Goal: Task Accomplishment & Management: Complete application form

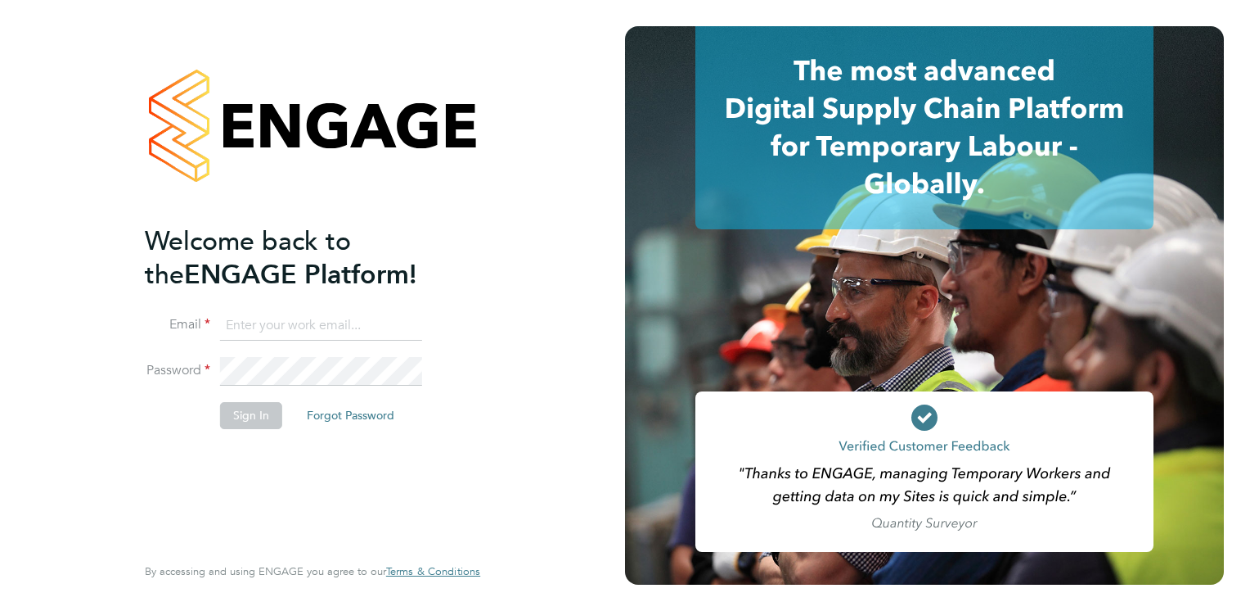
type input "[PERSON_NAME][EMAIL_ADDRESS][PERSON_NAME][DOMAIN_NAME]"
click at [260, 421] on button "Sign In" at bounding box center [251, 415] width 62 height 26
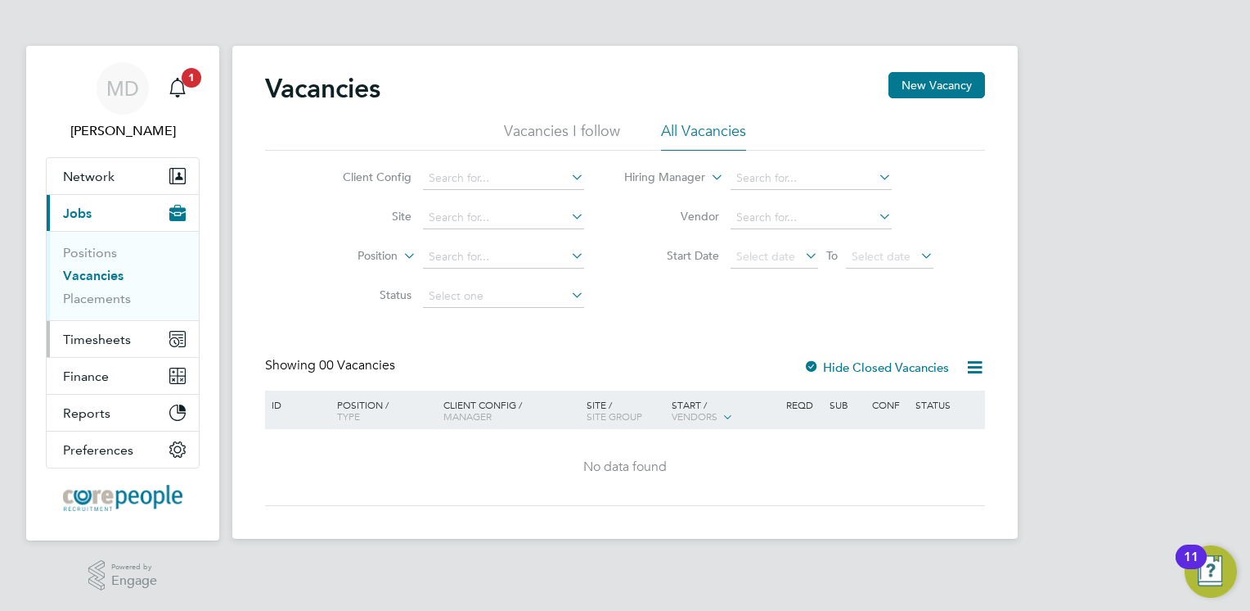
click at [98, 342] on span "Timesheets" at bounding box center [97, 339] width 68 height 16
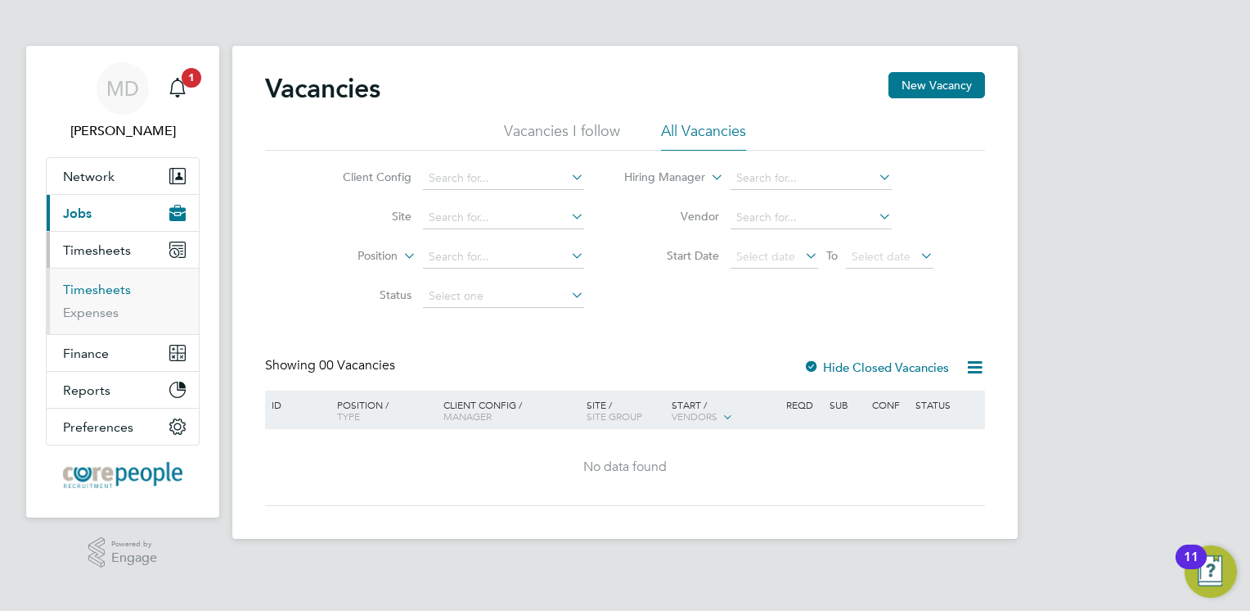
click at [93, 286] on link "Timesheets" at bounding box center [97, 290] width 68 height 16
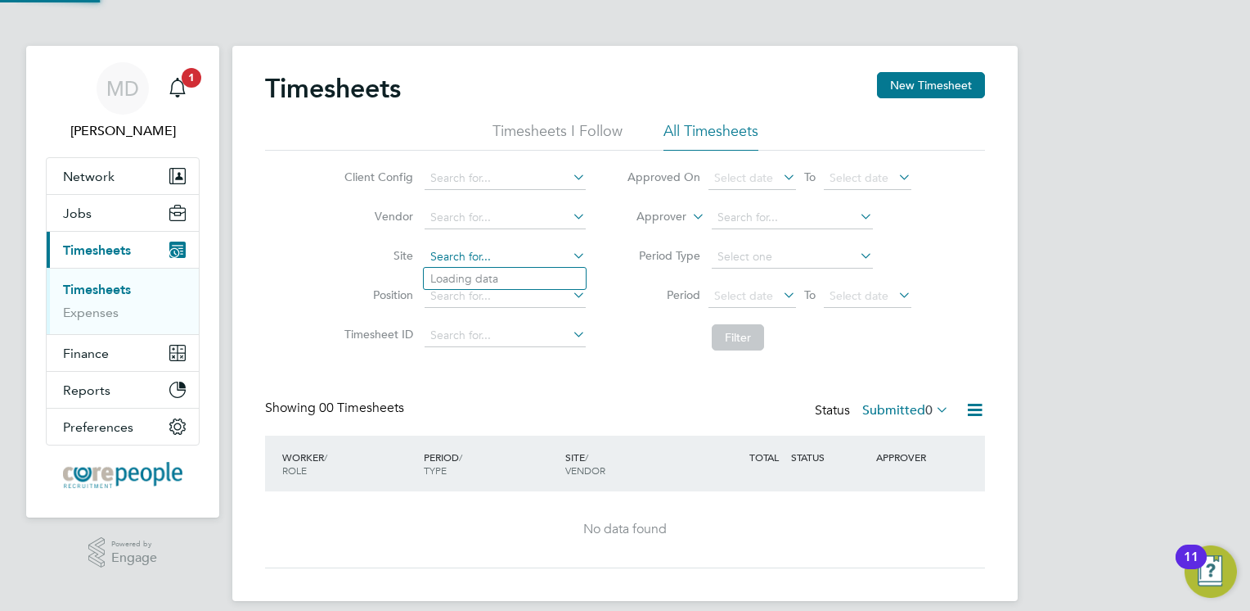
click at [457, 256] on input at bounding box center [505, 257] width 161 height 23
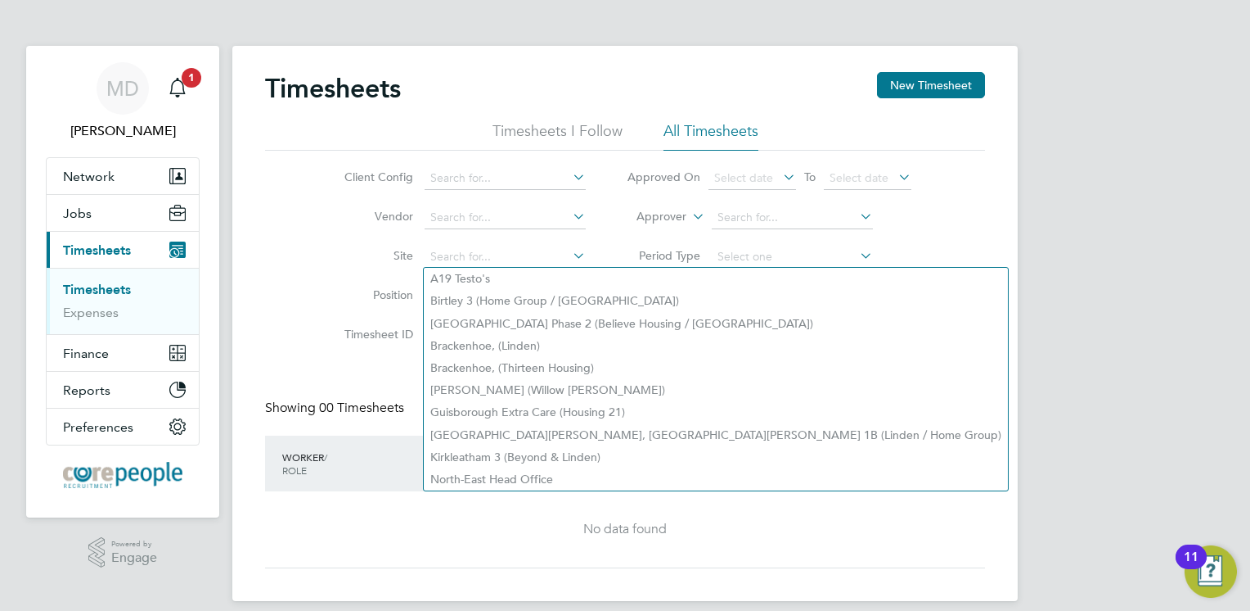
click at [314, 257] on div "Client Config Vendor Site Position Timesheet ID Approved On Select date To Sele…" at bounding box center [625, 255] width 720 height 208
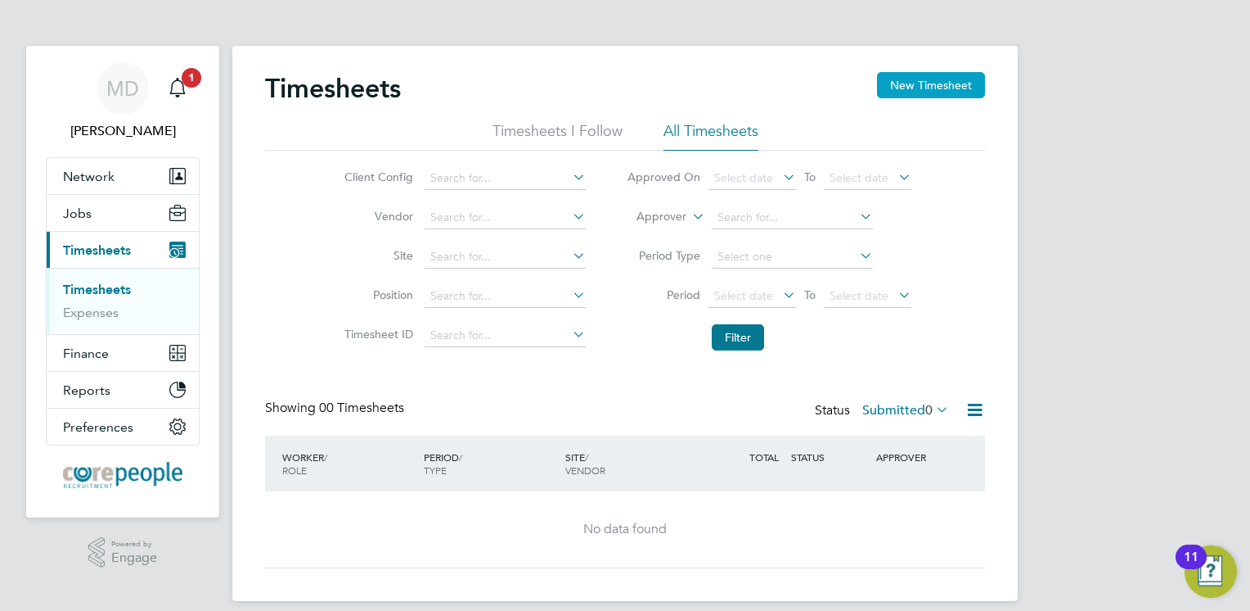
click at [942, 92] on button "New Timesheet" at bounding box center [931, 85] width 108 height 26
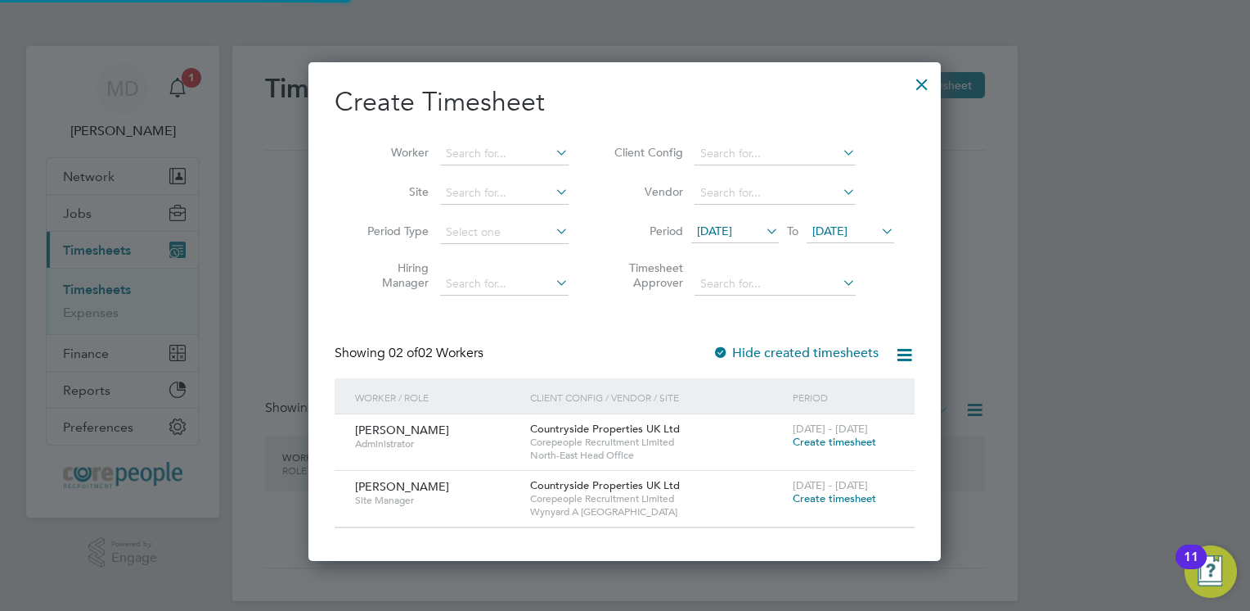
scroll to position [497, 633]
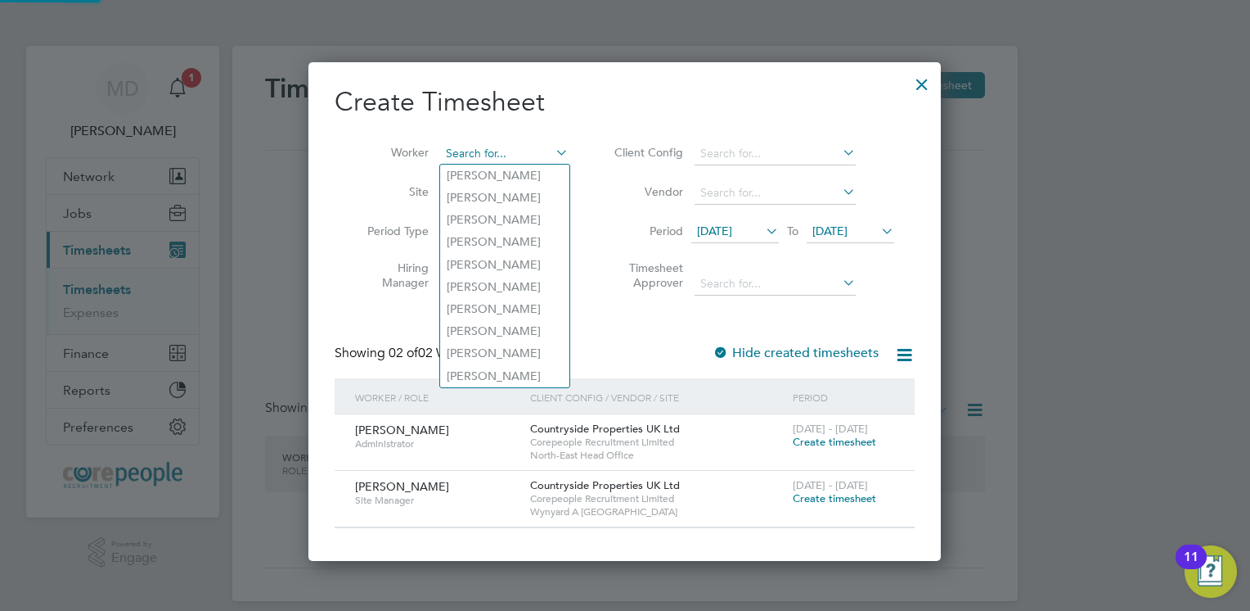
click at [484, 161] on input at bounding box center [504, 153] width 128 height 23
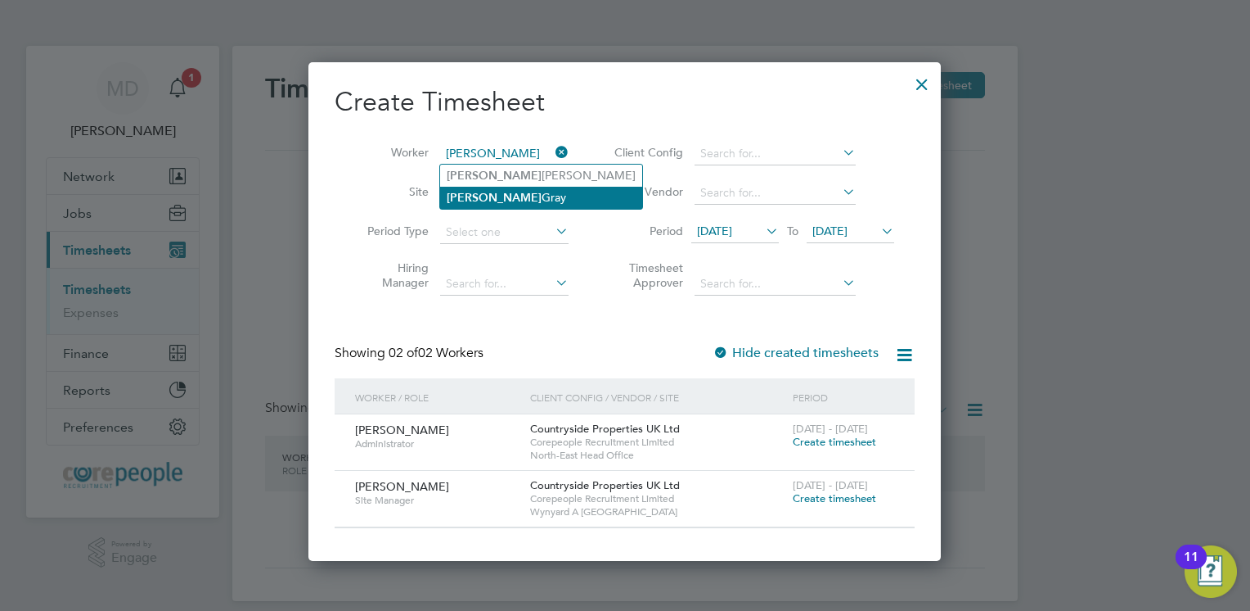
click at [491, 197] on li "David Gray" at bounding box center [541, 198] width 202 height 22
type input "David Gray"
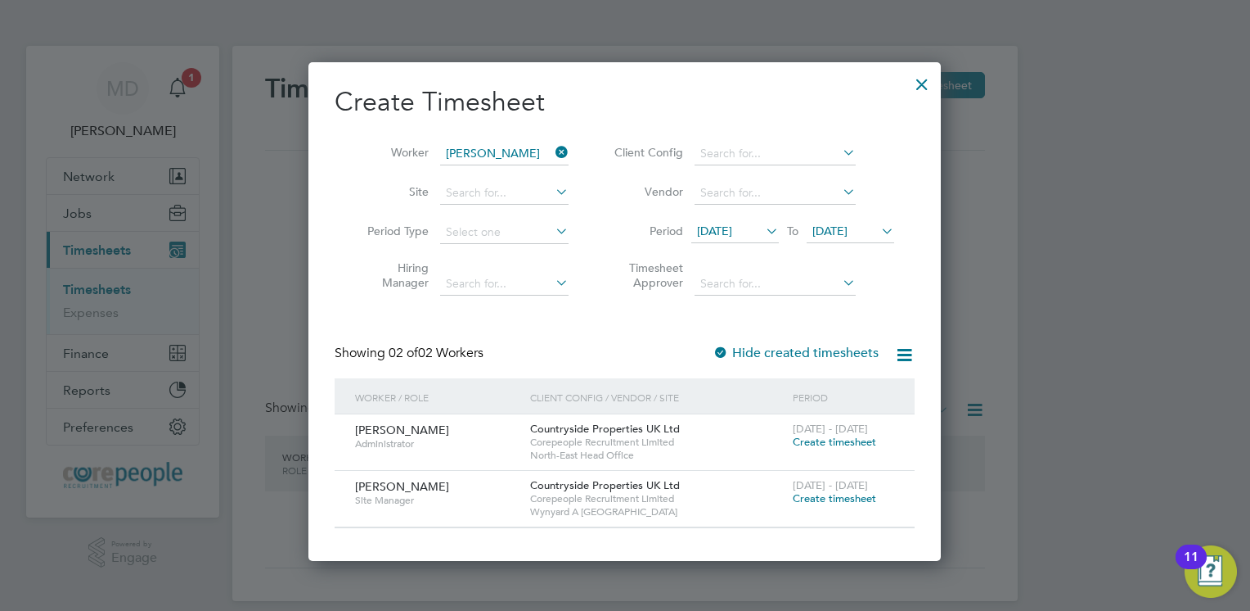
click at [378, 480] on span "David Gray" at bounding box center [402, 486] width 94 height 15
click at [847, 498] on span "Create timesheet" at bounding box center [834, 498] width 83 height 14
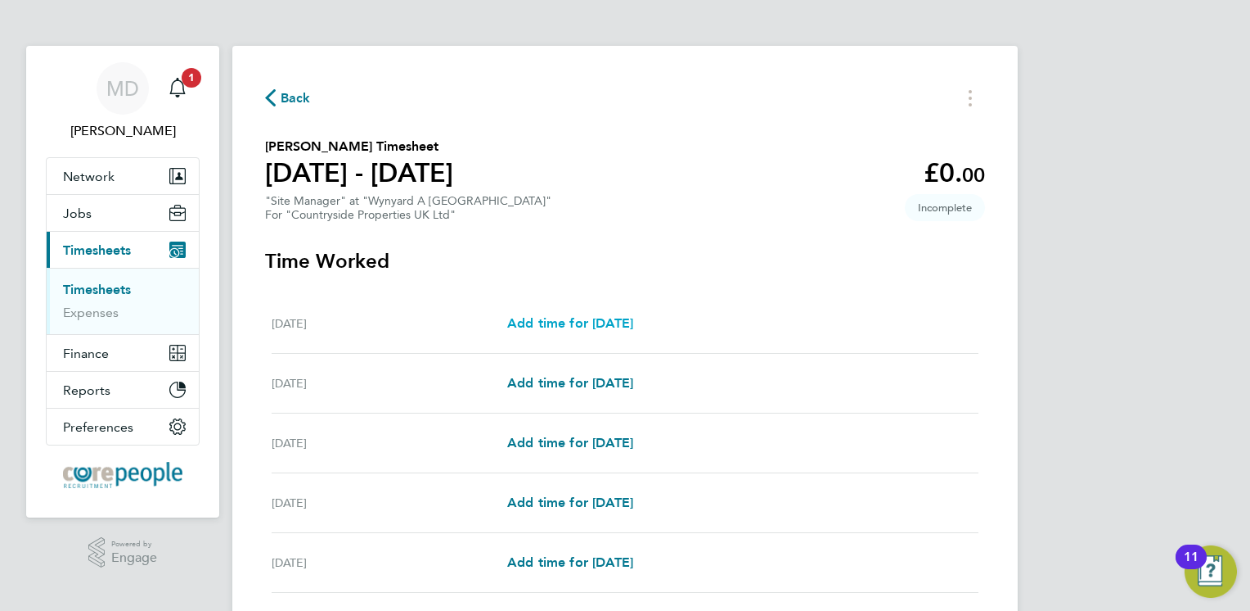
click at [558, 326] on span "Add time for Mon 22 Sep" at bounding box center [570, 323] width 126 height 16
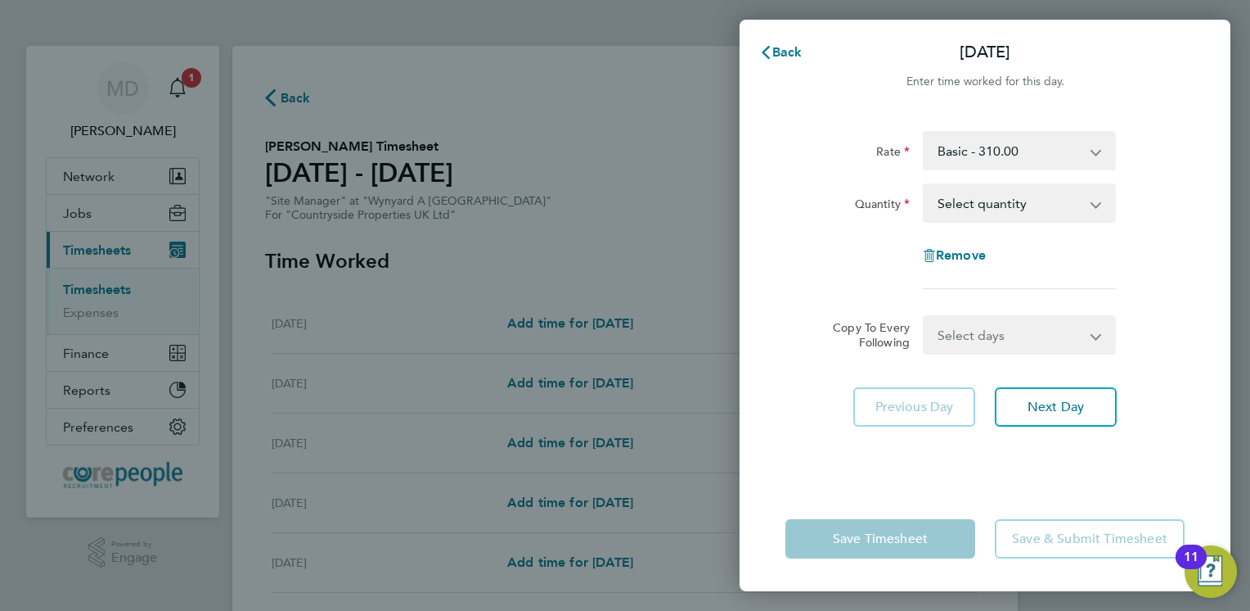
click at [1073, 202] on select "Select quantity 0.5 1" at bounding box center [1010, 203] width 170 height 36
select select "1"
click at [925, 185] on select "Select quantity 0.5 1" at bounding box center [1010, 203] width 170 height 36
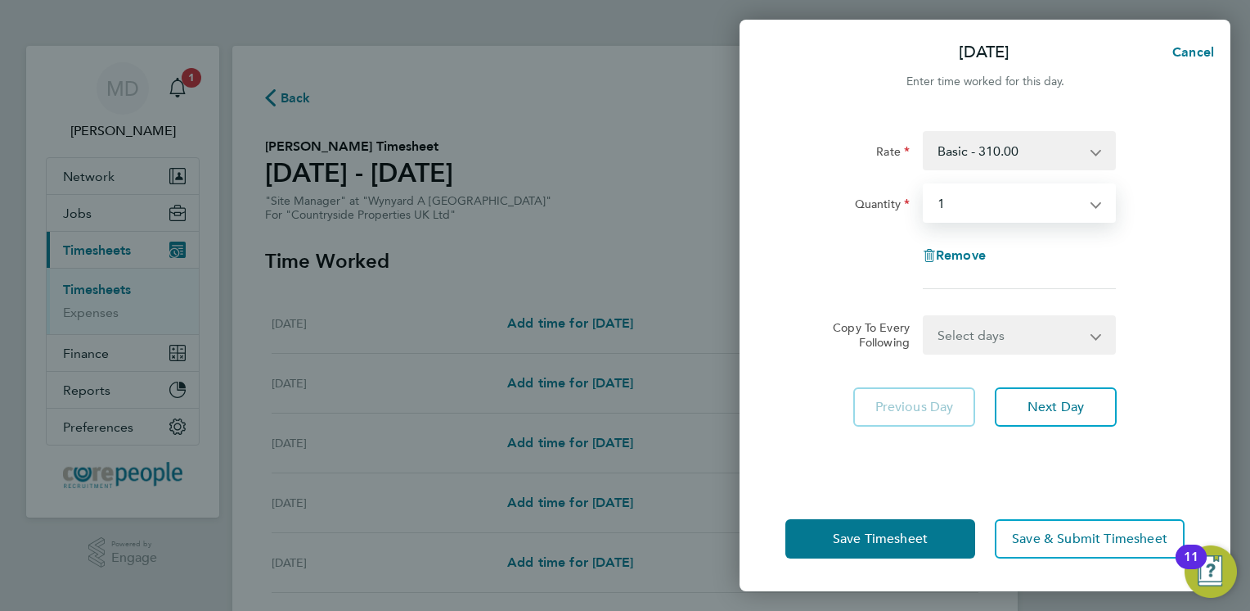
click at [971, 336] on select "Select days Day Weekday (Mon-Fri) Weekend (Sat-Sun) Tuesday Wednesday Thursday …" at bounding box center [1011, 335] width 172 height 36
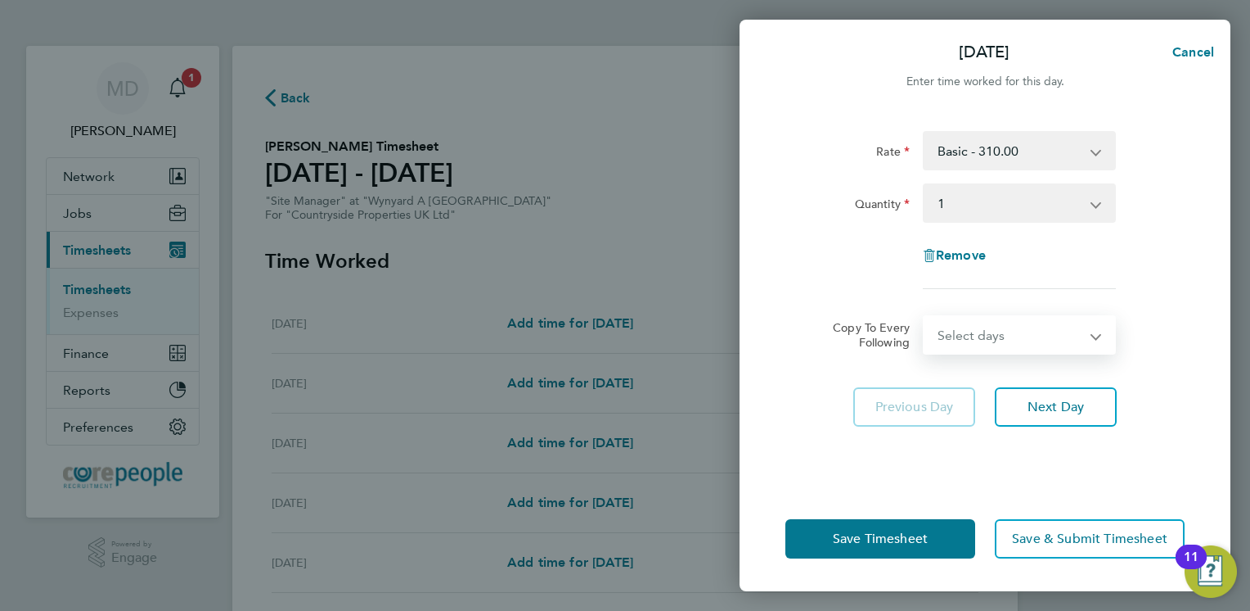
select select "WEEKDAY"
click at [925, 317] on select "Select days Day Weekday (Mon-Fri) Weekend (Sat-Sun) Tuesday Wednesday Thursday …" at bounding box center [1011, 335] width 172 height 36
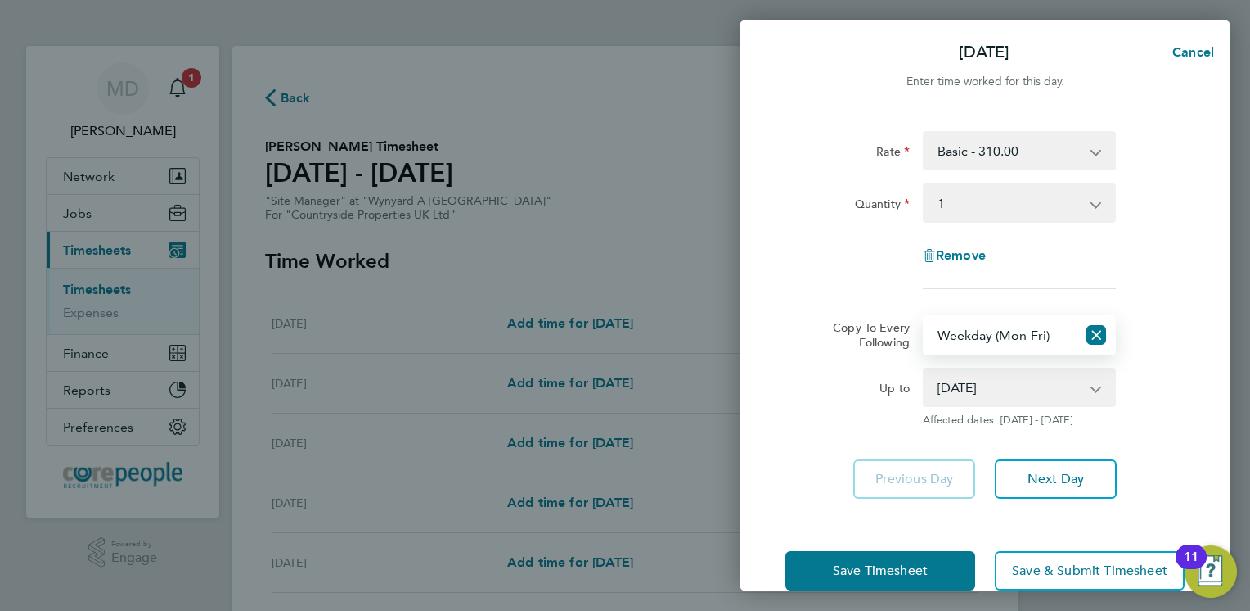
click at [1048, 393] on select "23 Sep 2025 24 Sep 2025 25 Sep 2025 26 Sep 2025 27 Sep 2025 28 Sep 2025" at bounding box center [1010, 387] width 170 height 36
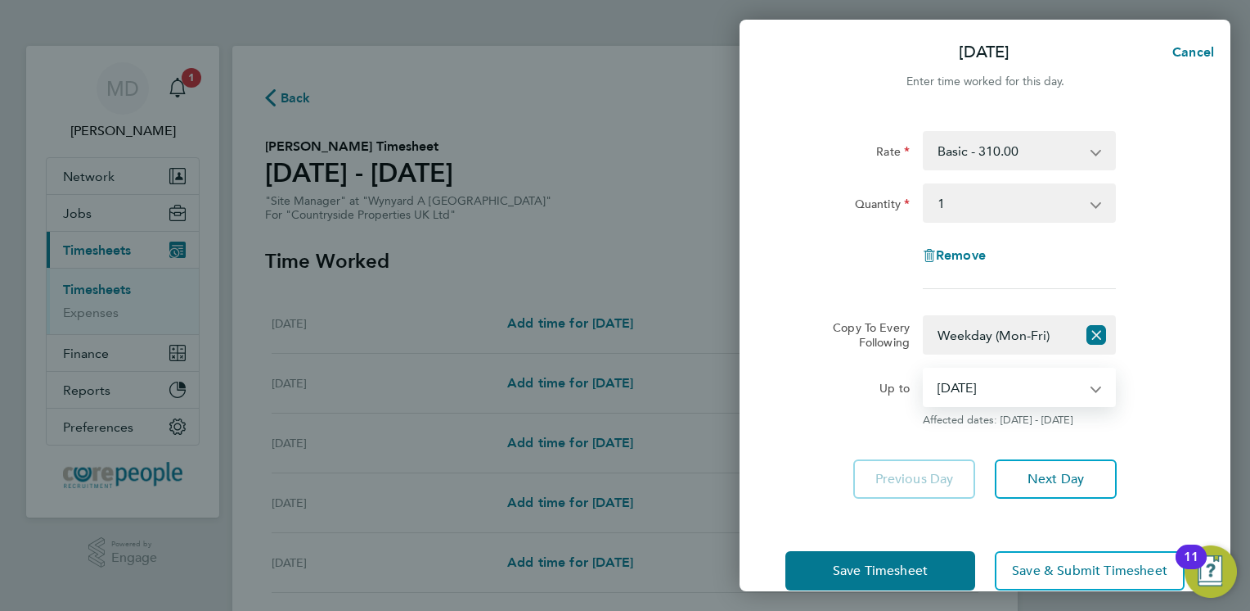
select select "2025-09-26"
click at [925, 369] on select "23 Sep 2025 24 Sep 2025 25 Sep 2025 26 Sep 2025 27 Sep 2025 28 Sep 2025" at bounding box center [1010, 387] width 170 height 36
click at [841, 387] on div "Up to" at bounding box center [848, 383] width 124 height 33
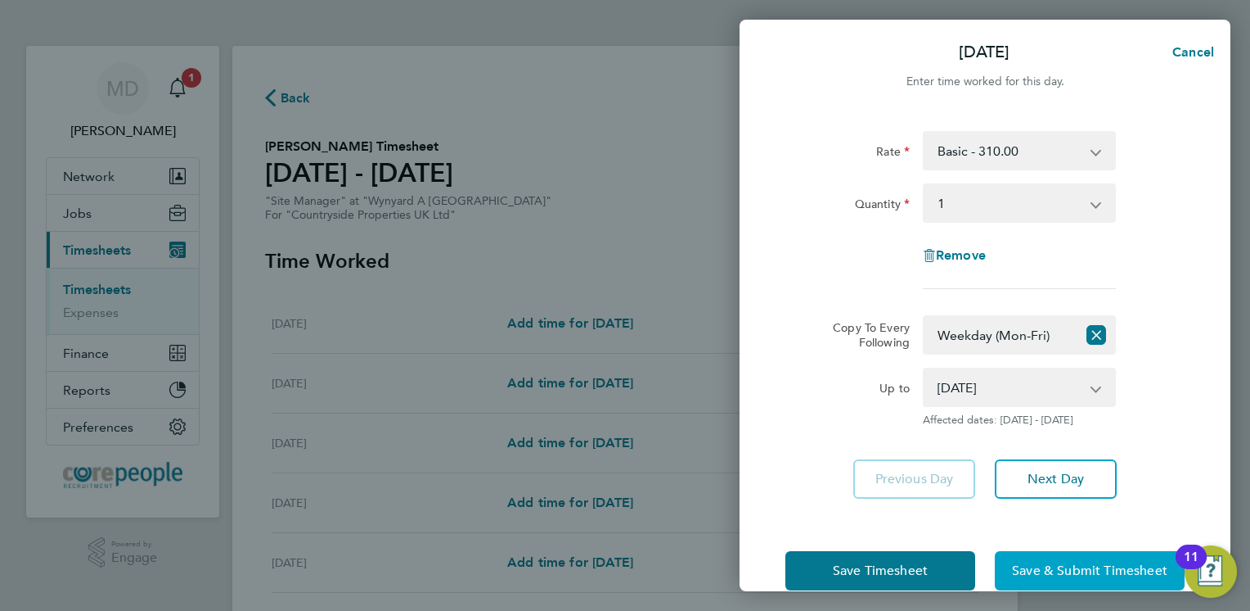
click at [1053, 558] on button "Save & Submit Timesheet" at bounding box center [1090, 570] width 190 height 39
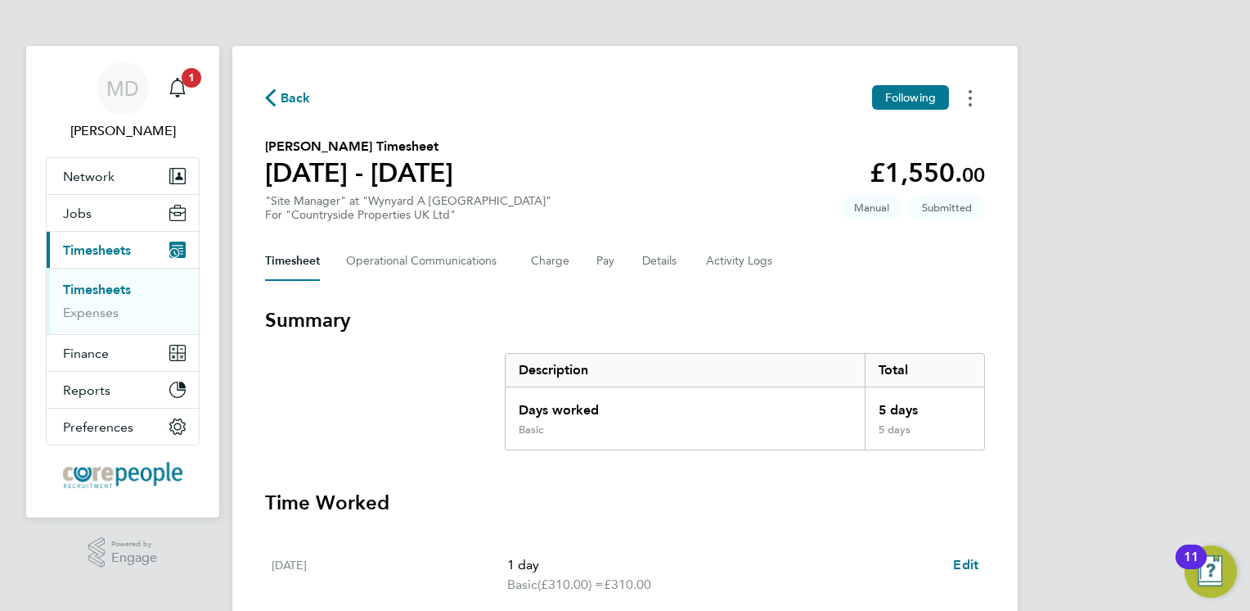
click at [965, 98] on button "Timesheets Menu" at bounding box center [970, 97] width 29 height 25
click at [676, 119] on div "Back Following Mark as absent Download timesheet David Gray's Timesheet 22 - 28…" at bounding box center [625, 608] width 786 height 1124
click at [294, 110] on div "Back Following" at bounding box center [625, 97] width 720 height 25
click at [291, 99] on span "Back" at bounding box center [296, 98] width 30 height 20
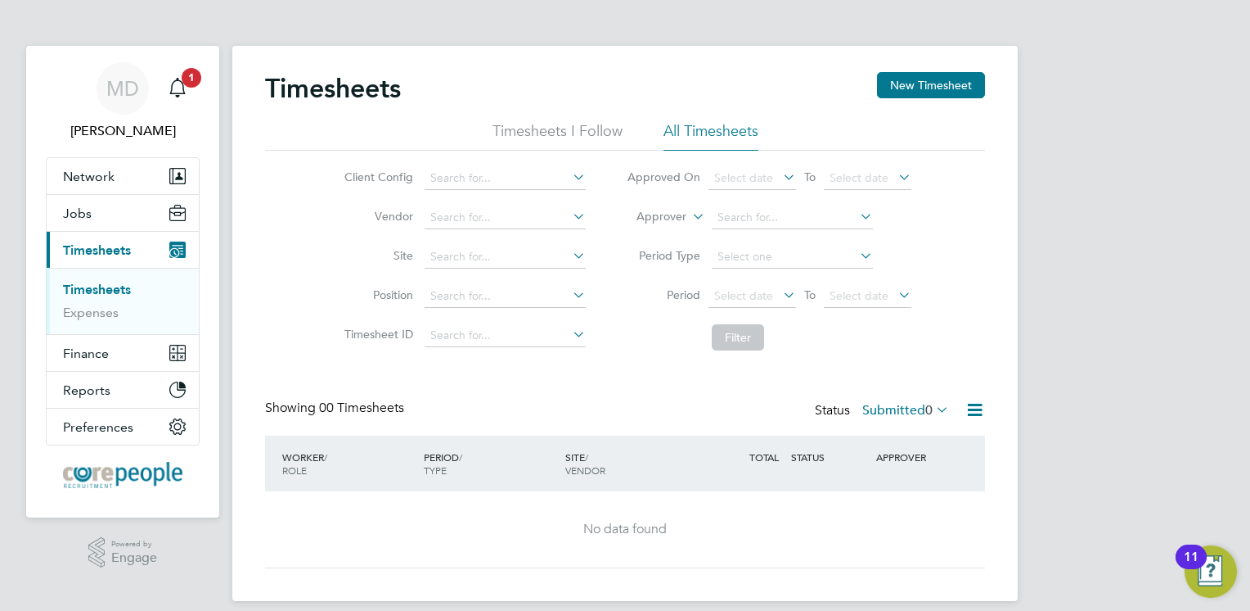
click at [908, 411] on label "Submitted 0" at bounding box center [906, 410] width 87 height 16
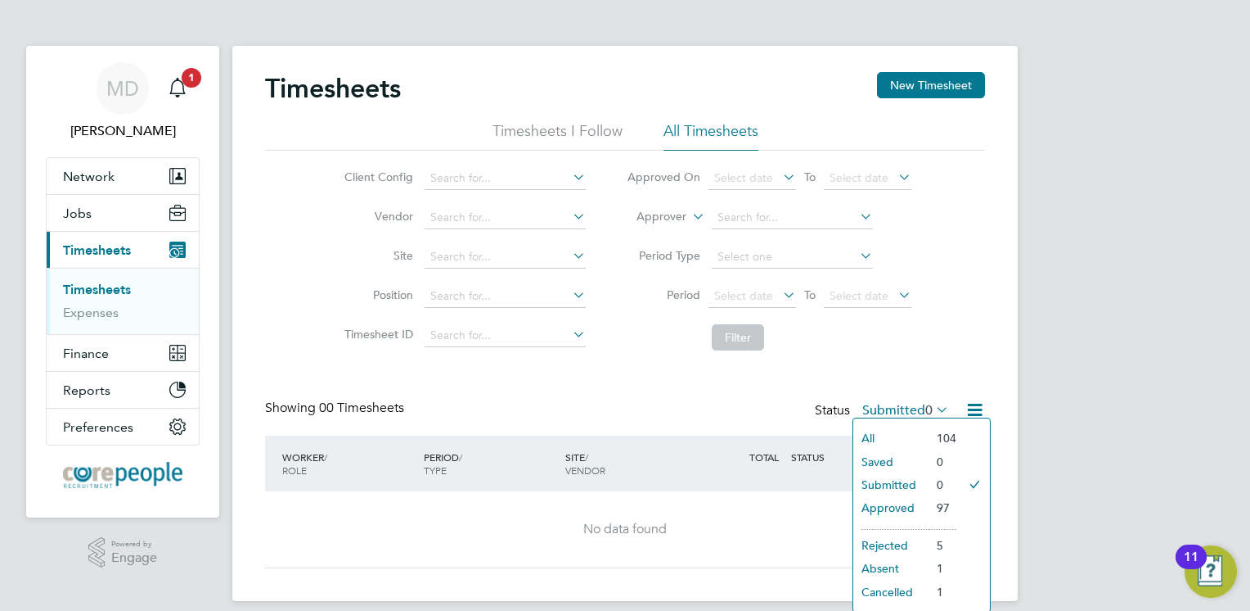
click at [876, 485] on li "Submitted" at bounding box center [891, 484] width 75 height 23
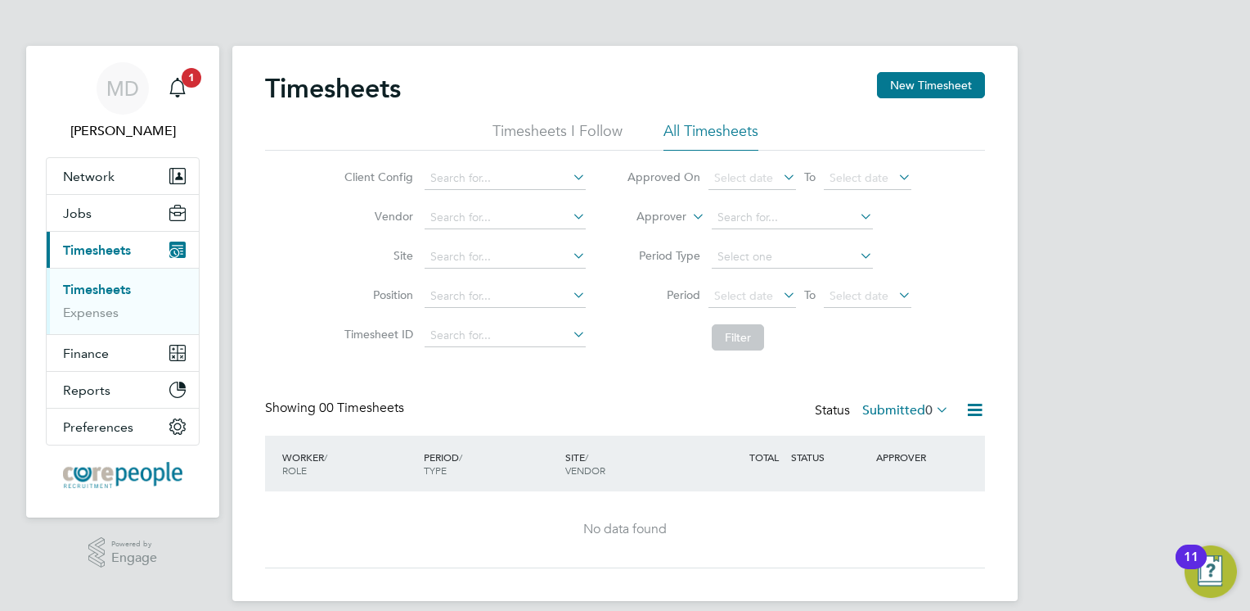
click at [913, 414] on label "Submitted 0" at bounding box center [906, 410] width 87 height 16
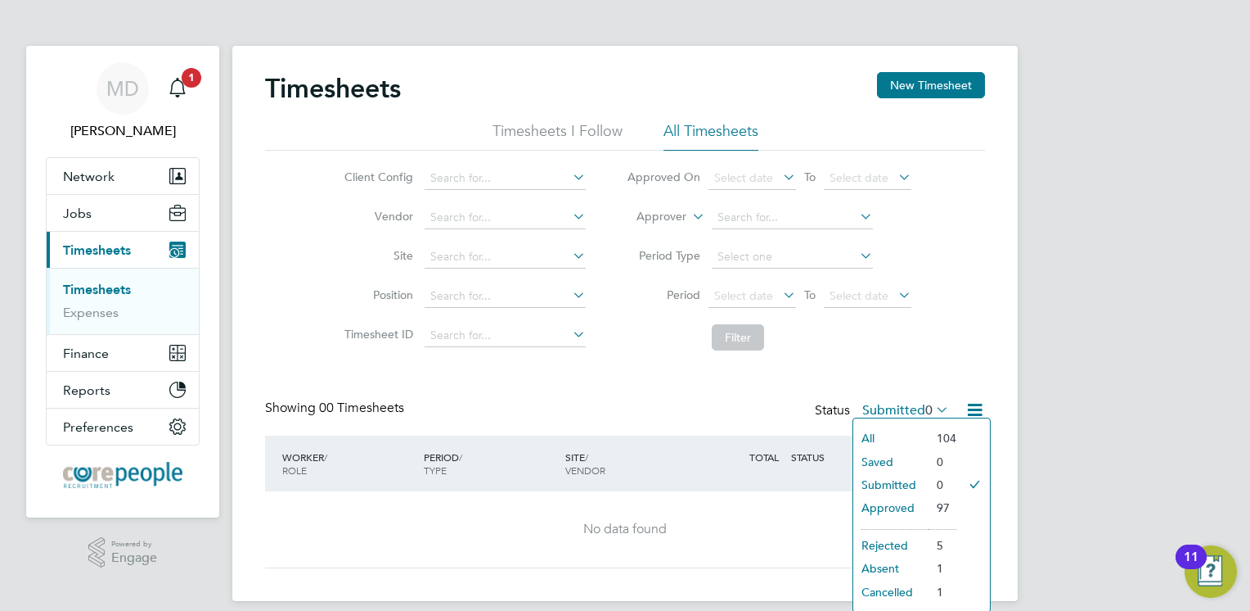
click at [894, 440] on li "All" at bounding box center [891, 437] width 75 height 23
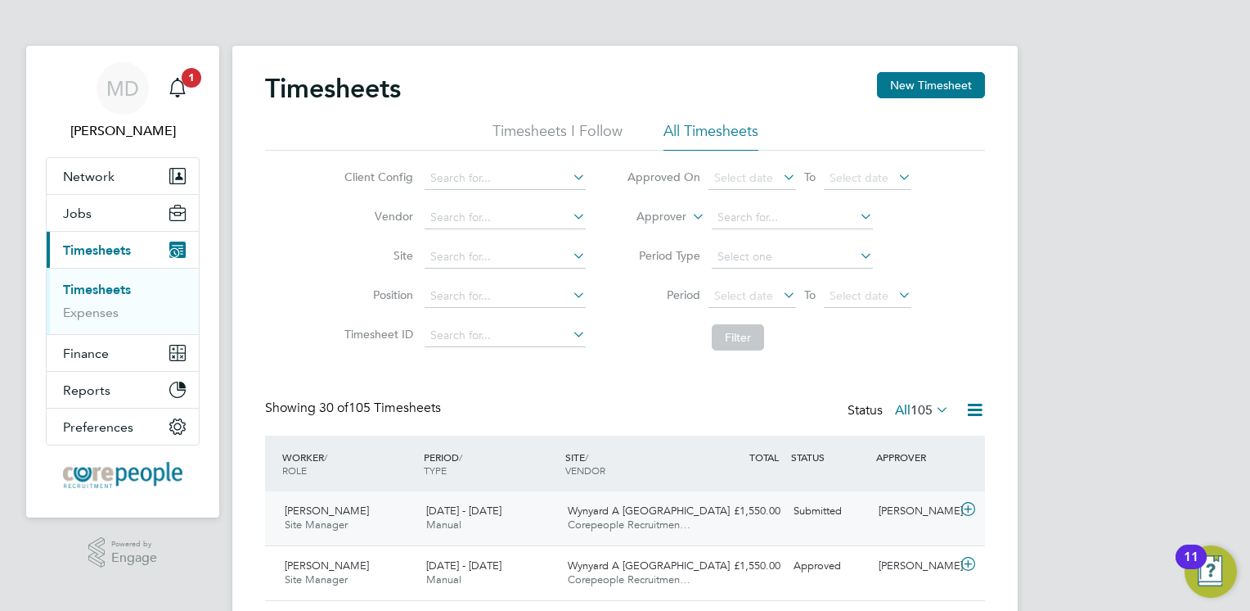
click at [285, 509] on span "David Gray" at bounding box center [327, 510] width 84 height 14
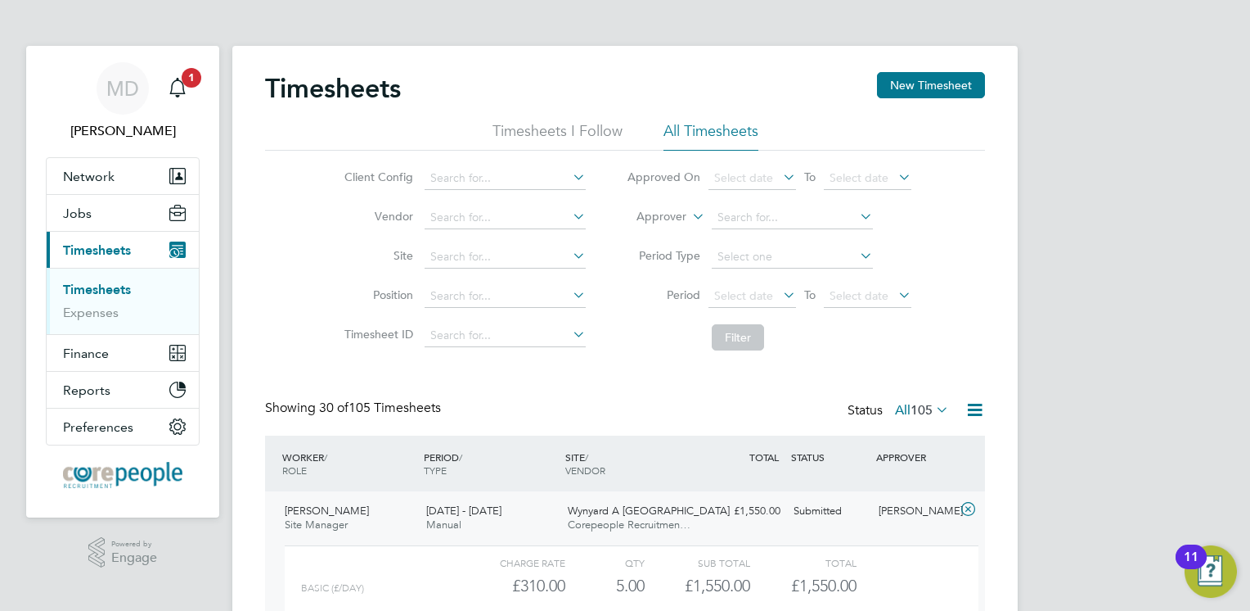
click at [924, 414] on span "105" at bounding box center [922, 410] width 22 height 16
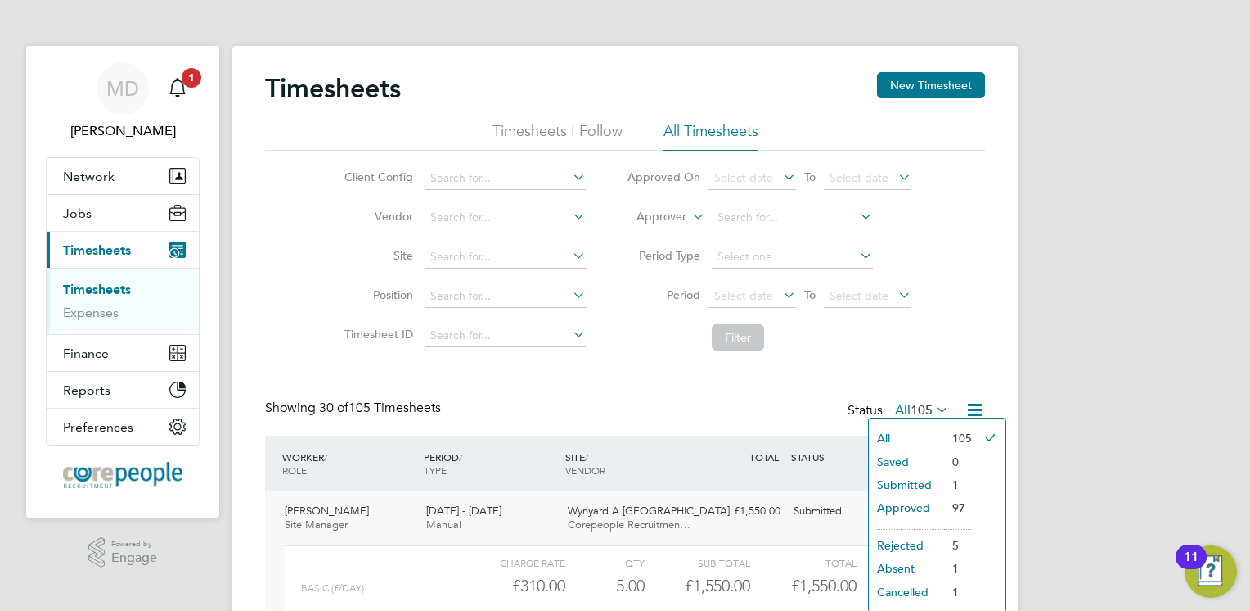
click at [917, 480] on li "Submitted" at bounding box center [906, 484] width 75 height 23
